Goal: Feedback & Contribution: Contribute content

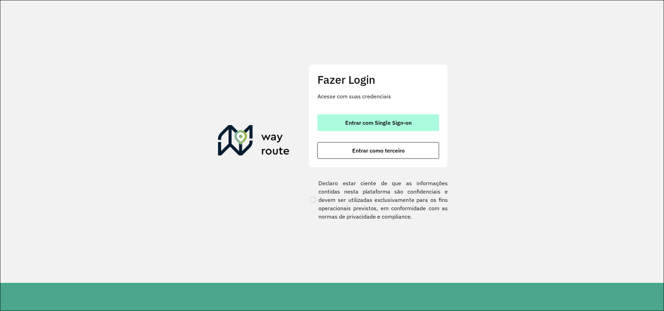
click at [392, 127] on button "Entrar com Single Sign-on" at bounding box center [379, 122] width 122 height 17
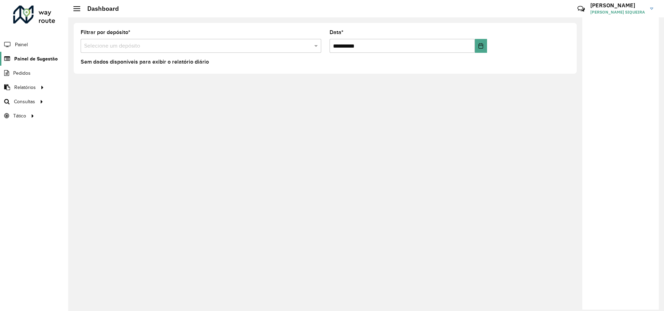
click at [34, 56] on span "Painel de Sugestão" at bounding box center [35, 58] width 43 height 7
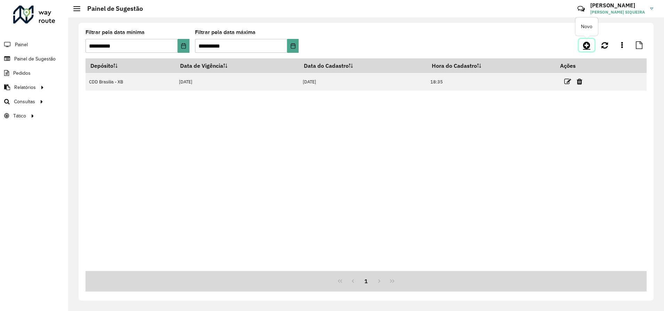
click at [583, 45] on icon at bounding box center [586, 45] width 7 height 8
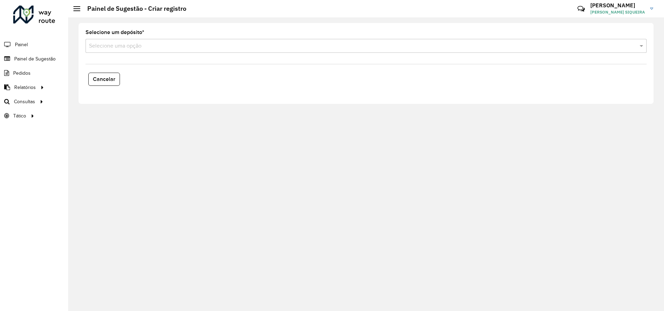
click at [111, 46] on input "text" at bounding box center [359, 46] width 541 height 8
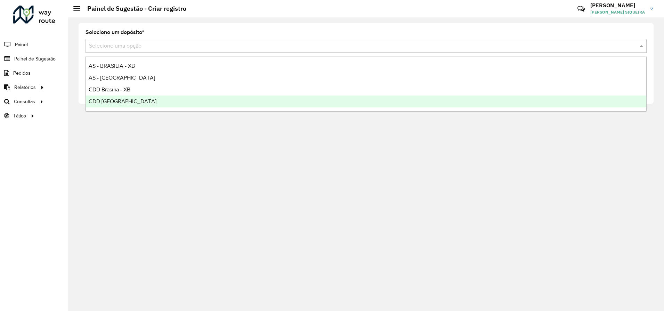
click at [111, 101] on span "CDD Rondonópolis" at bounding box center [123, 101] width 68 height 6
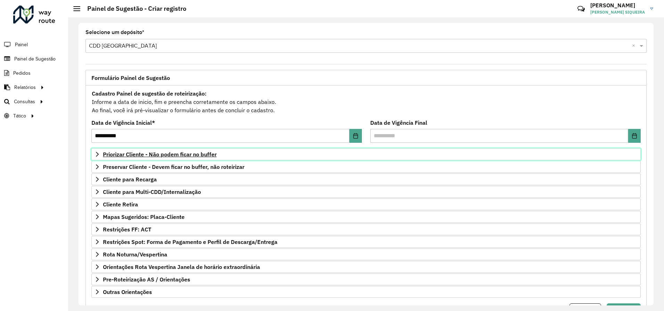
click at [96, 154] on icon at bounding box center [98, 155] width 6 height 6
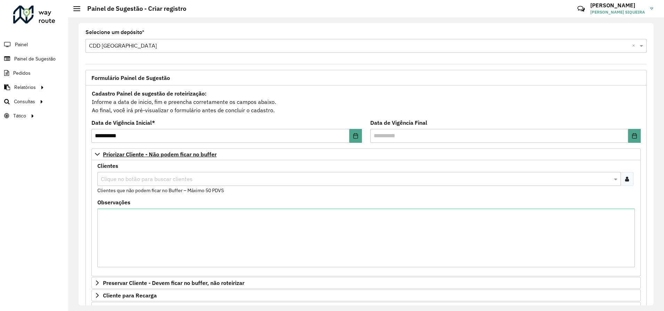
click at [626, 182] on icon at bounding box center [628, 179] width 4 height 6
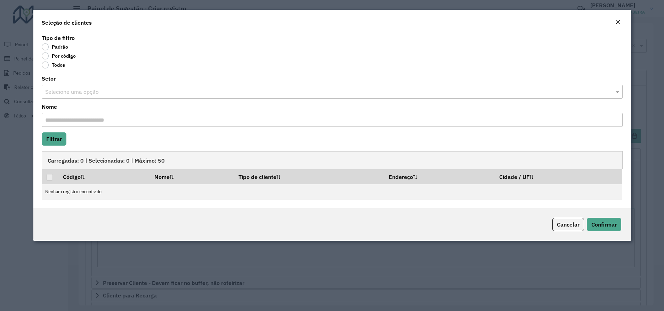
click at [66, 91] on input "text" at bounding box center [325, 92] width 560 height 8
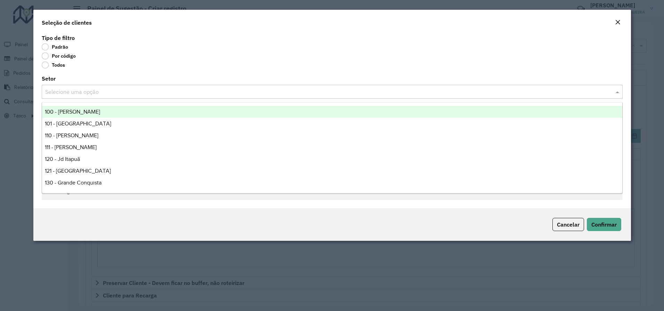
click at [49, 57] on label "Por código" at bounding box center [59, 56] width 34 height 7
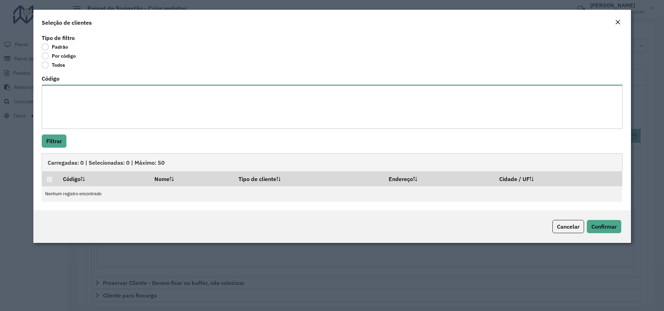
click at [66, 108] on textarea "Código" at bounding box center [332, 107] width 581 height 44
paste textarea "**** **** **** **** **** **** *** **** *** **** **** **** **** **** **** **** *…"
type textarea "**** **** **** **** **** **** *** **** *** **** **** **** **** **** **** **** *…"
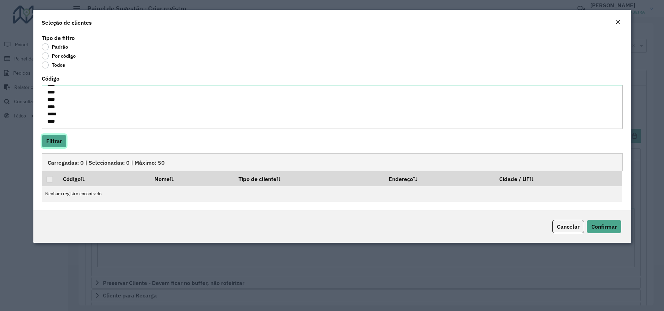
click at [56, 141] on button "Filtrar" at bounding box center [54, 141] width 25 height 13
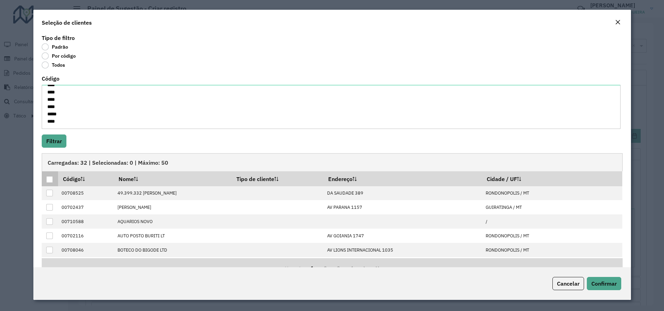
click at [50, 181] on div at bounding box center [49, 179] width 7 height 7
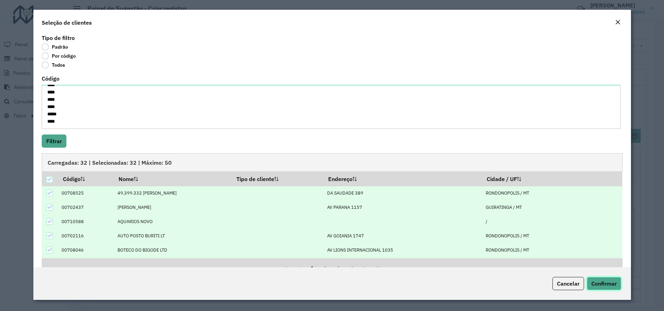
click at [604, 285] on span "Confirmar" at bounding box center [604, 283] width 25 height 7
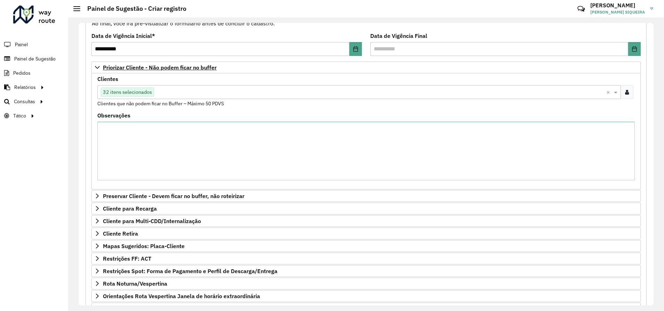
scroll to position [152, 0]
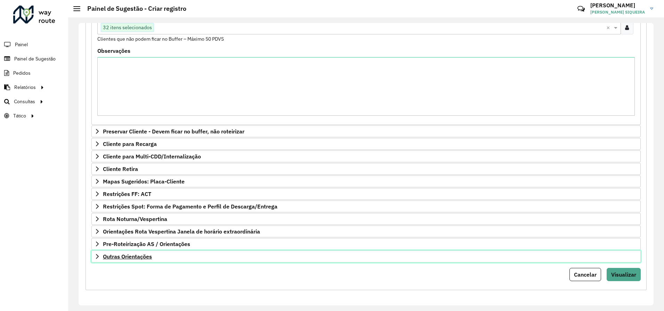
click at [102, 256] on link "Outras Orientações" at bounding box center [366, 257] width 550 height 12
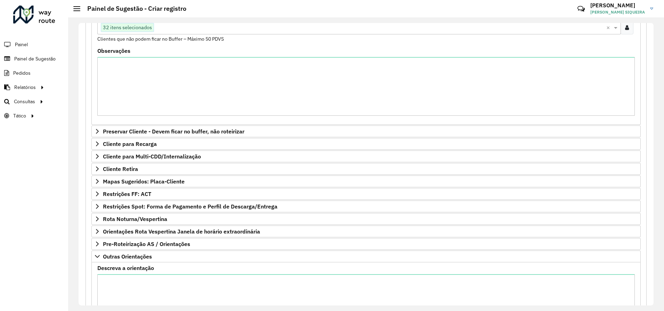
click at [118, 272] on div "Descreva a orientação" at bounding box center [366, 299] width 538 height 67
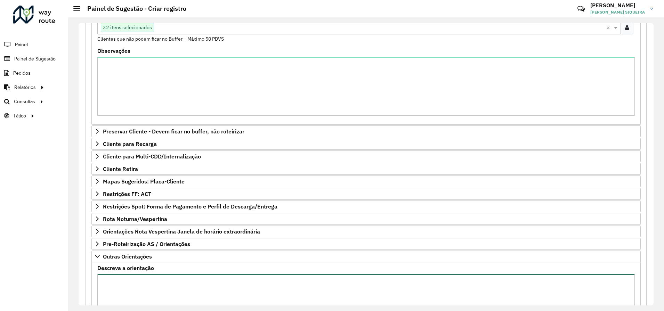
click at [124, 284] on textarea "Descreva a orientação" at bounding box center [366, 303] width 538 height 59
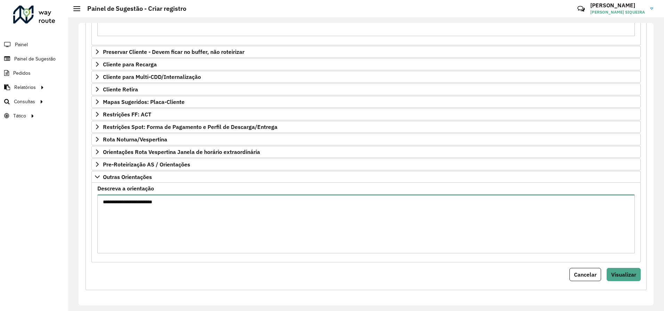
drag, startPoint x: 181, startPoint y: 201, endPoint x: 71, endPoint y: 199, distance: 110.0
click at [71, 199] on div "**********" at bounding box center [366, 164] width 596 height 294
type textarea "*"
click at [290, 229] on textarea "Descreva a orientação" at bounding box center [366, 224] width 538 height 59
click at [626, 275] on span "Visualizar" at bounding box center [624, 274] width 25 height 7
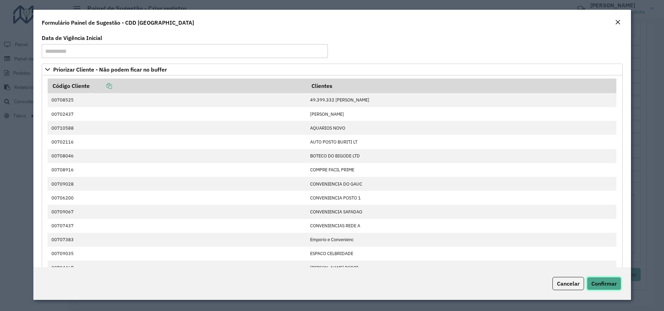
click at [606, 282] on span "Confirmar" at bounding box center [604, 283] width 25 height 7
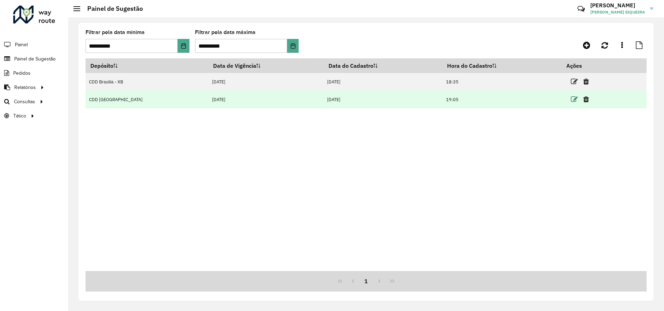
click at [571, 98] on icon at bounding box center [574, 99] width 7 height 7
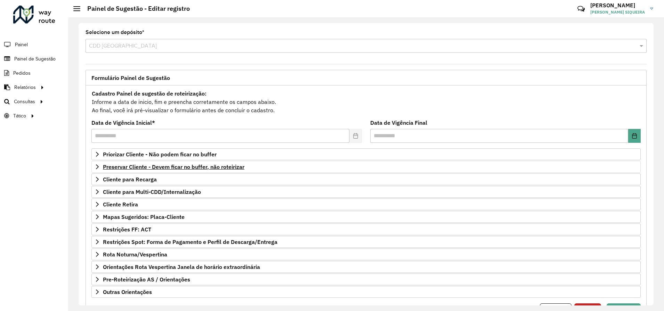
scroll to position [35, 0]
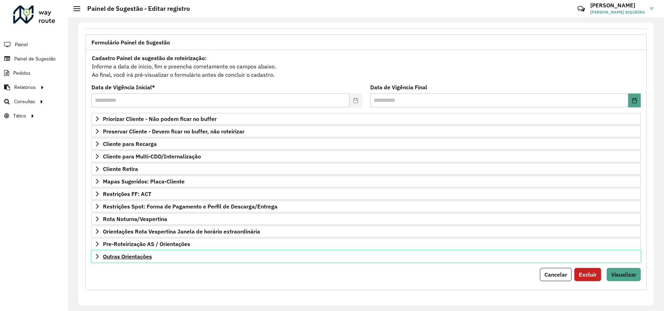
click at [123, 256] on span "Outras Orientações" at bounding box center [127, 257] width 49 height 6
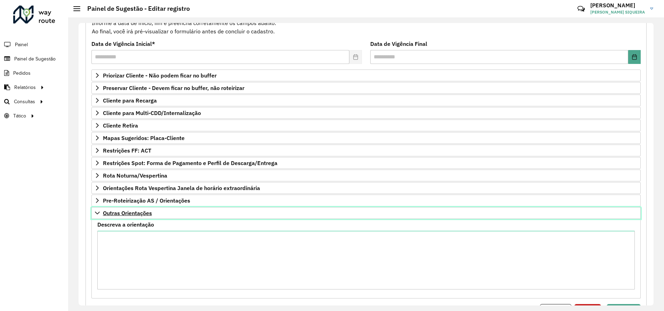
scroll to position [115, 0]
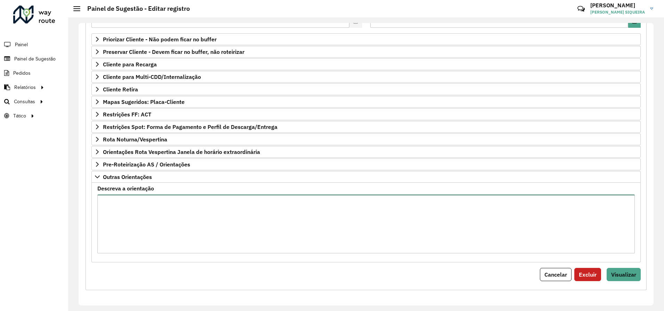
click at [145, 230] on textarea "Descreva a orientação" at bounding box center [366, 224] width 538 height 59
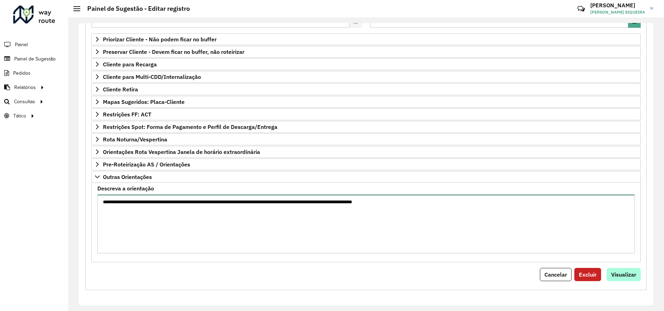
type textarea "**********"
click at [619, 277] on span "Visualizar" at bounding box center [624, 274] width 25 height 7
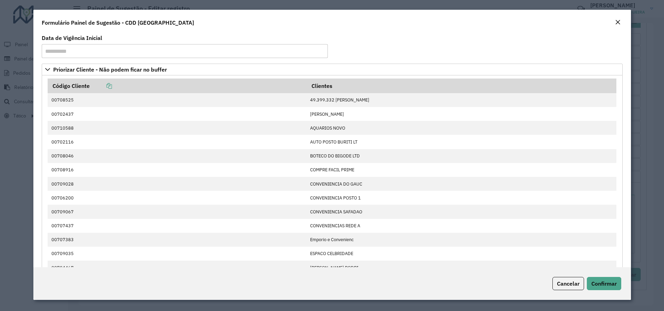
click at [607, 295] on div "Cancelar Confirmar" at bounding box center [332, 284] width 598 height 33
click at [607, 282] on span "Confirmar" at bounding box center [604, 283] width 25 height 7
